Goal: Task Accomplishment & Management: Use online tool/utility

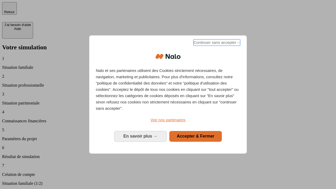
click at [216, 43] on span "Continuer sans accepter →" at bounding box center [216, 42] width 47 height 6
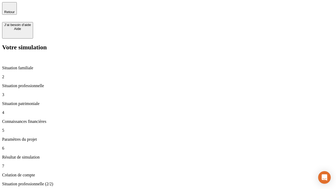
type input "30 000"
type input "40 000"
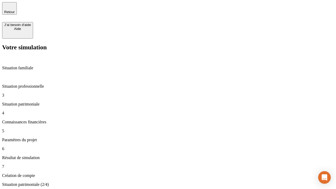
type input "1 100"
type input "20"
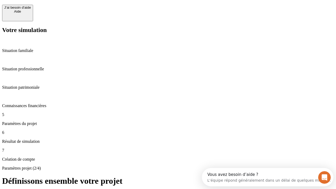
scroll to position [5, 0]
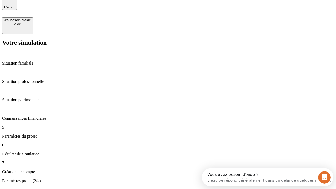
type input "40"
type input "50 000"
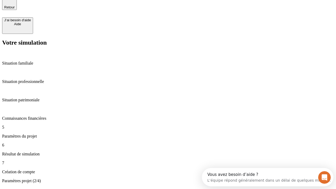
type input "640"
